Goal: Task Accomplishment & Management: Manage account settings

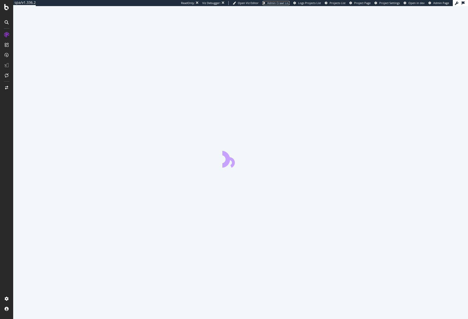
click at [267, 3] on span "Admin Crawl List" at bounding box center [278, 3] width 22 height 4
click at [389, 3] on span "Project Settings" at bounding box center [389, 3] width 21 height 4
